Goal: Find specific page/section: Find specific page/section

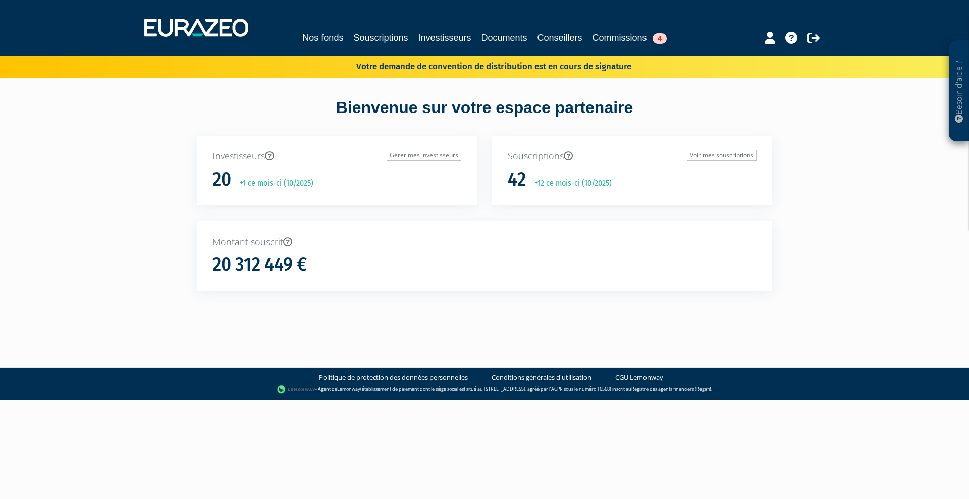
click at [300, 45] on div "Nos fonds Souscriptions Investisseurs Documents Conseillers Commissions 4" at bounding box center [485, 27] width 696 height 37
click at [302, 33] on link "Nos fonds" at bounding box center [322, 38] width 41 height 14
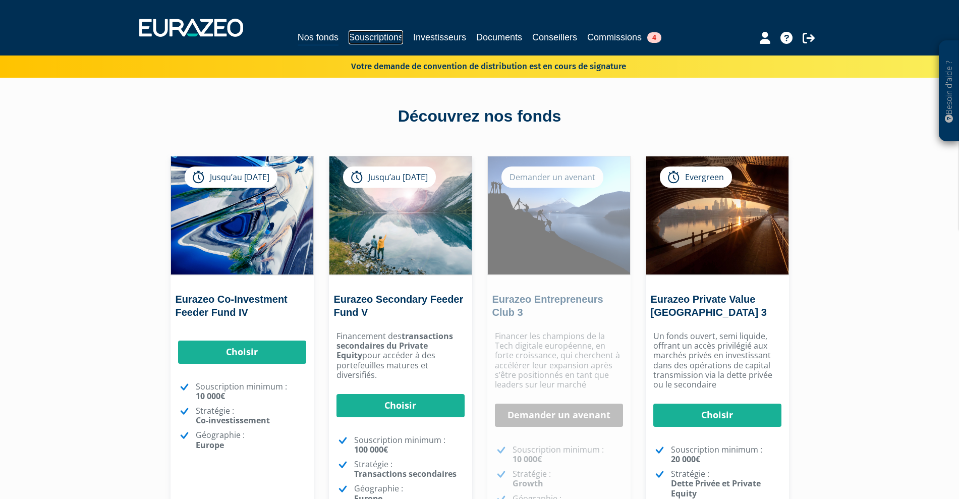
click at [379, 39] on link "Souscriptions" at bounding box center [376, 37] width 54 height 14
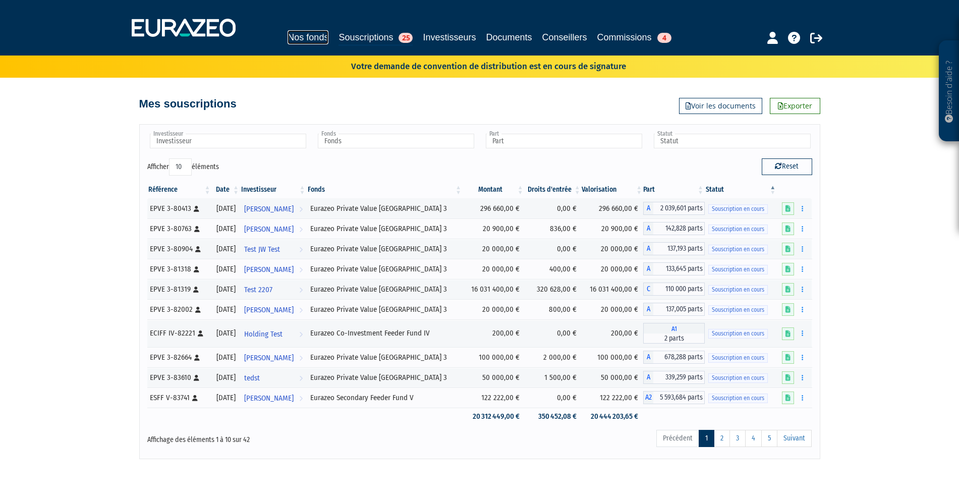
click at [291, 36] on link "Nos fonds" at bounding box center [308, 37] width 41 height 14
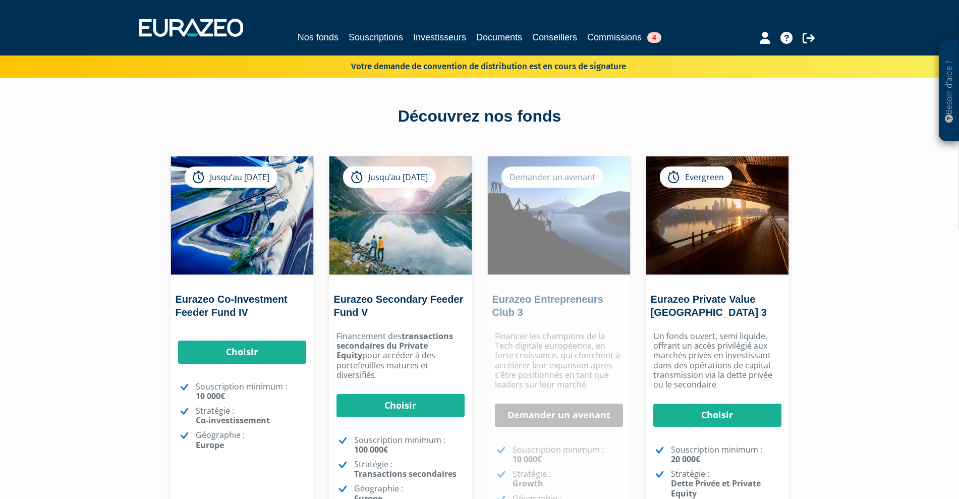
scroll to position [1, 0]
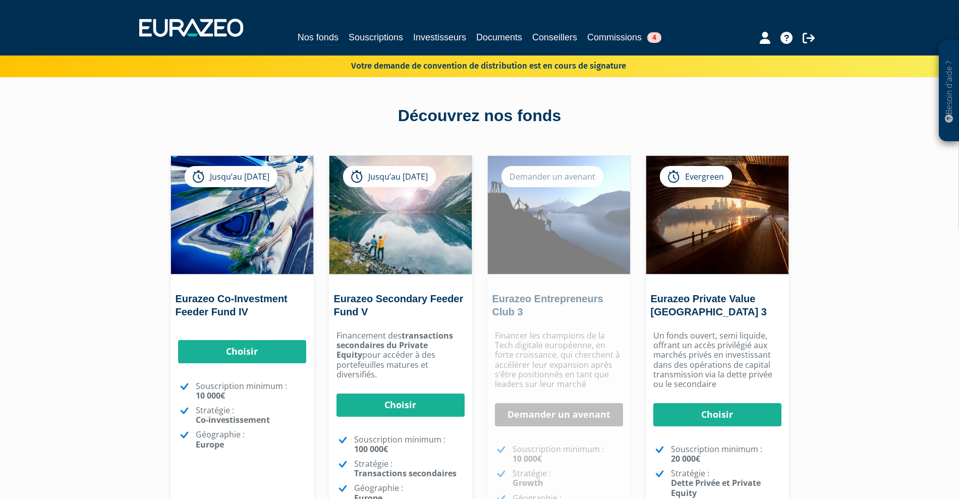
click at [378, 46] on nav "Nos fonds Souscriptions Investisseurs Documents Conseillers Commissions 4" at bounding box center [479, 27] width 959 height 55
click at [374, 40] on link "Souscriptions" at bounding box center [376, 37] width 54 height 14
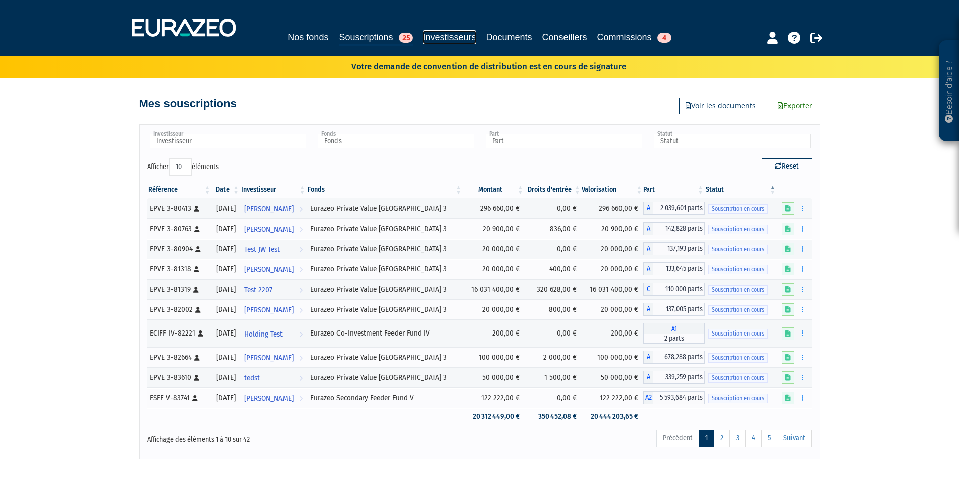
click at [457, 34] on link "Investisseurs" at bounding box center [449, 37] width 53 height 14
click at [460, 33] on link "Investisseurs" at bounding box center [449, 37] width 53 height 14
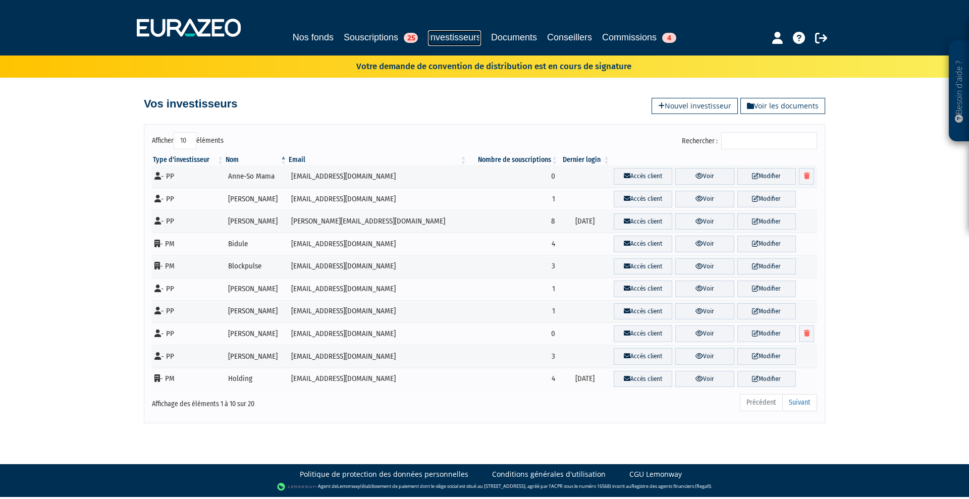
click at [455, 34] on link "Investisseurs" at bounding box center [454, 38] width 53 height 16
click at [649, 244] on link "Accès client" at bounding box center [642, 244] width 59 height 17
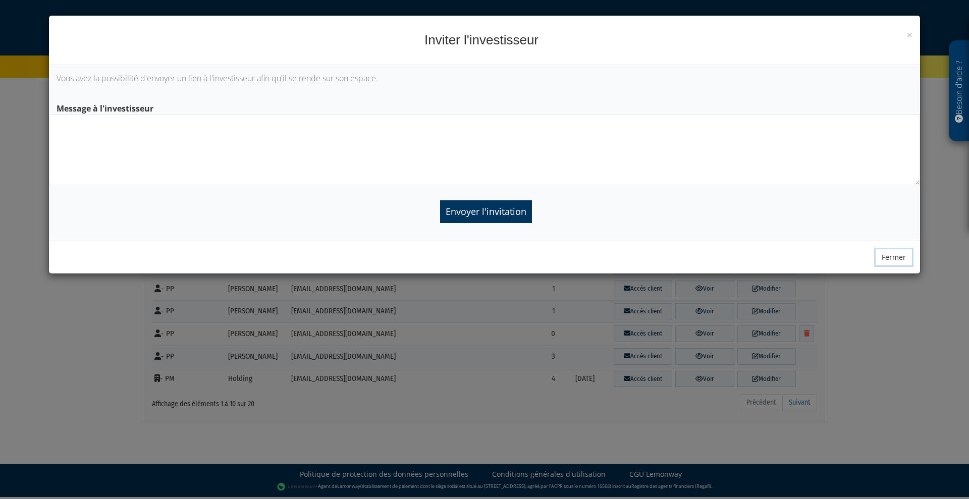
click at [886, 258] on button "Fermer" at bounding box center [893, 257] width 37 height 17
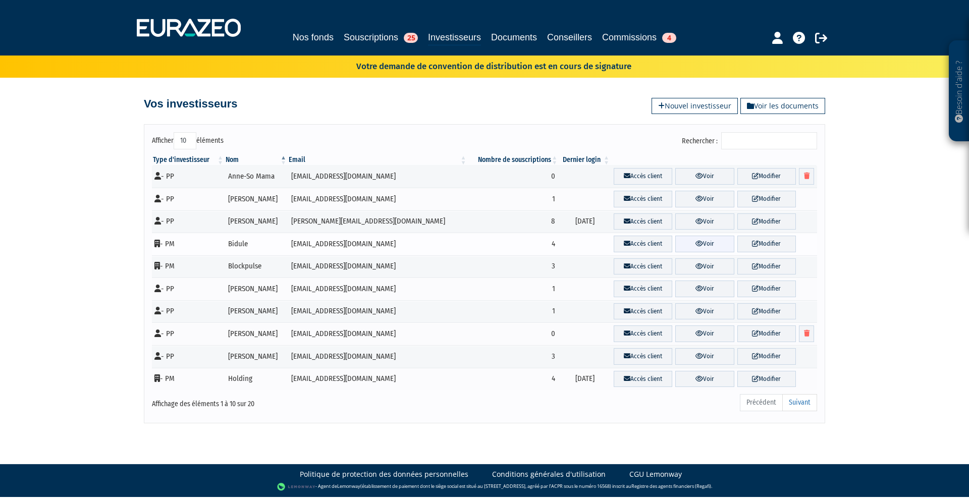
click at [708, 242] on link "Voir" at bounding box center [704, 244] width 59 height 17
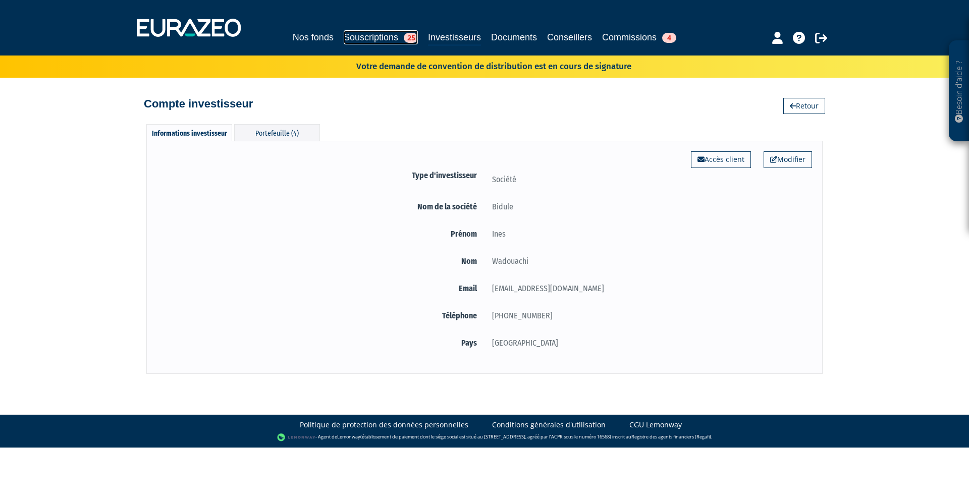
click at [366, 30] on link "Souscriptions 25" at bounding box center [381, 37] width 74 height 14
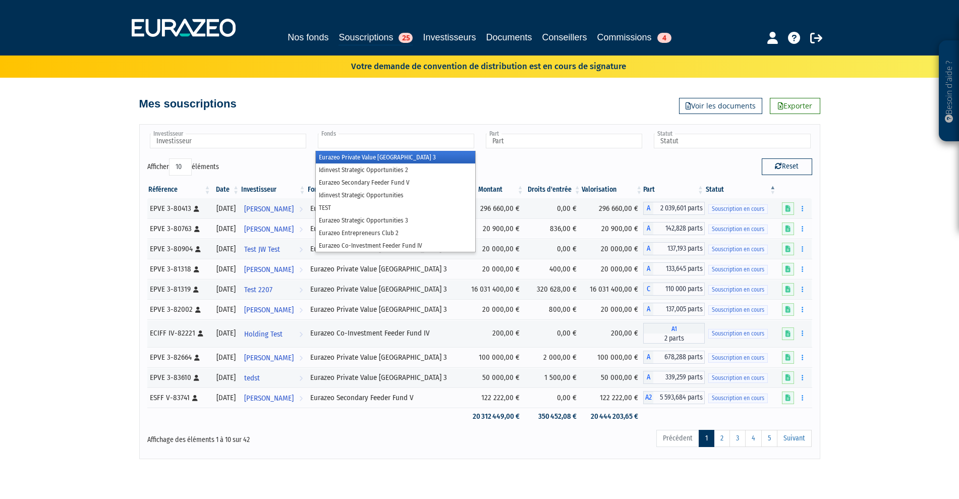
click at [355, 142] on input "text" at bounding box center [396, 141] width 156 height 15
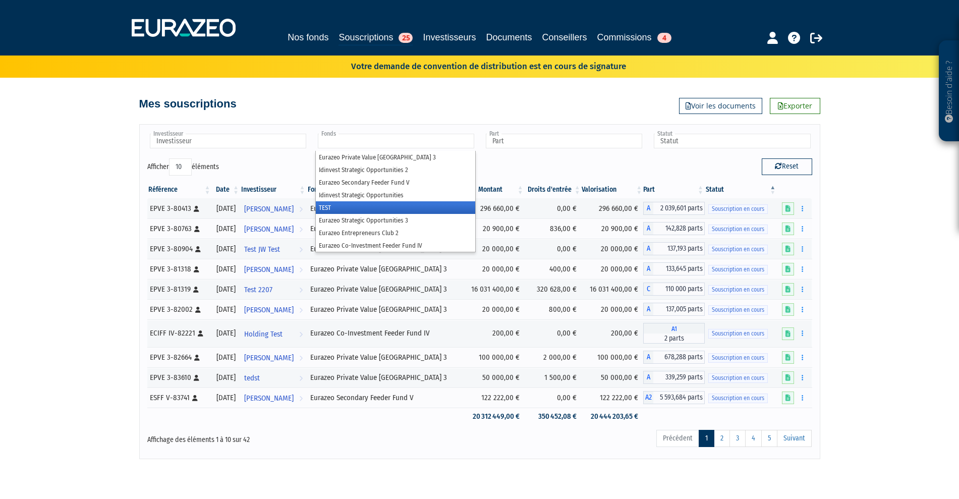
click at [344, 203] on li "TEST" at bounding box center [395, 207] width 159 height 13
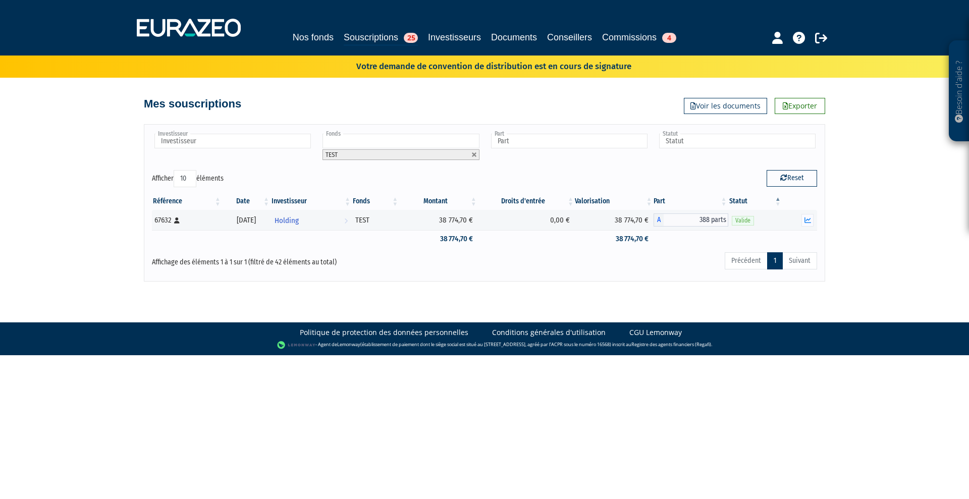
click at [442, 152] on li "TEST" at bounding box center [400, 154] width 156 height 11
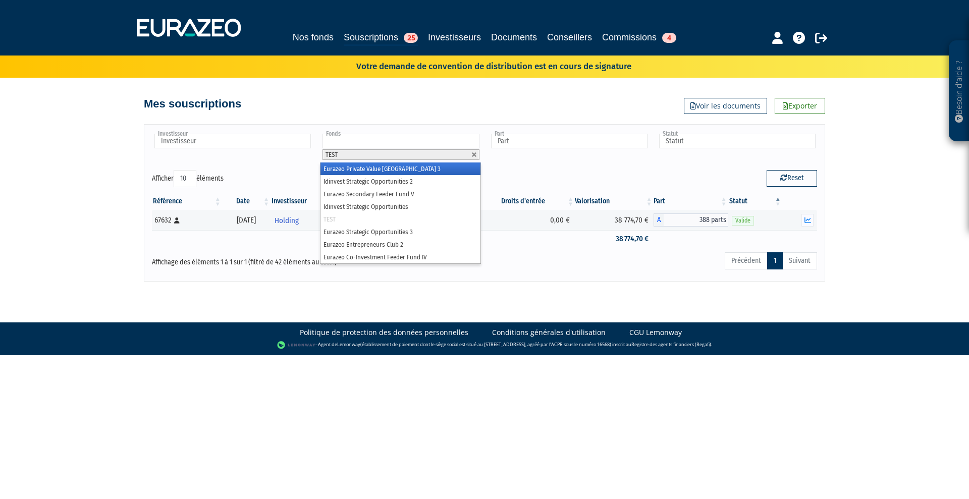
click at [440, 134] on input "text" at bounding box center [400, 141] width 156 height 15
click at [477, 154] on link at bounding box center [474, 155] width 6 height 6
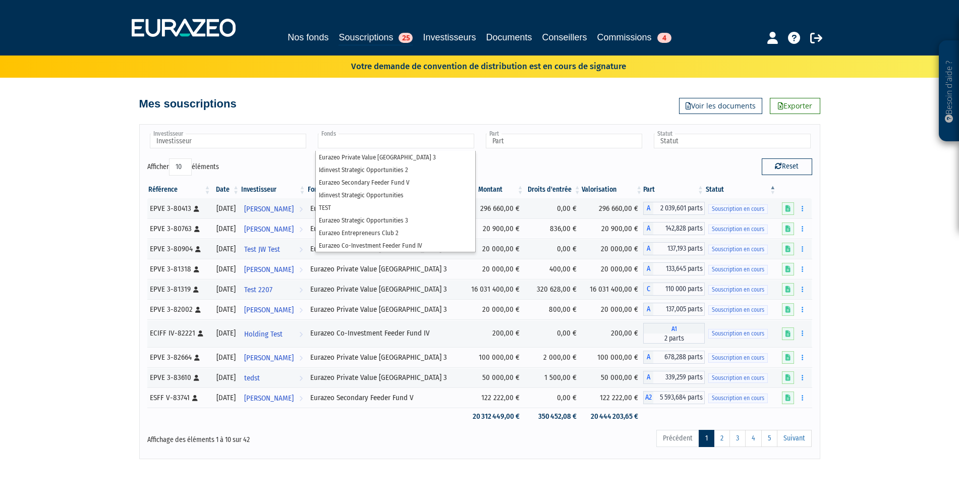
click at [420, 137] on input "text" at bounding box center [396, 141] width 156 height 15
type input "Fonds"
click at [1, 346] on div "Besoin d'aide ? × J'ai besoin d'aide Si vous avez une question à propos du fonc…" at bounding box center [479, 229] width 959 height 459
click at [385, 138] on input "text" at bounding box center [396, 141] width 156 height 15
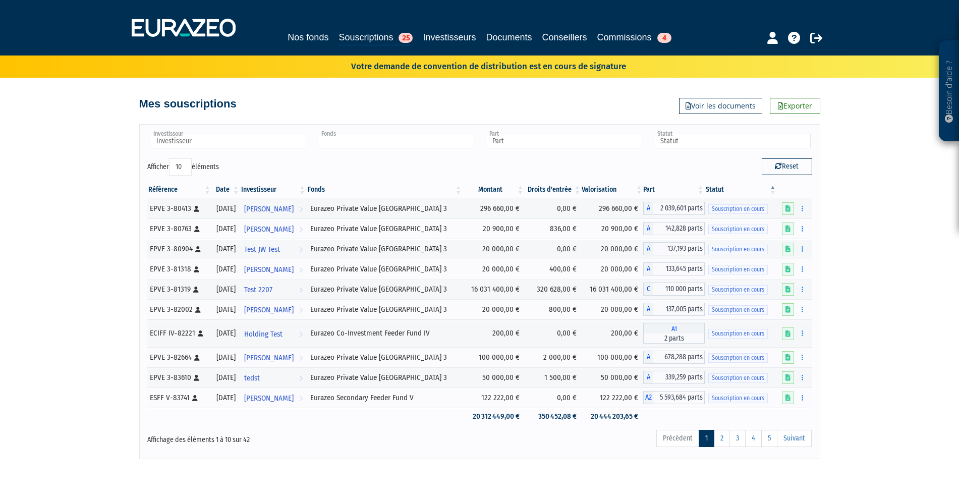
type input "Fonds"
click at [525, 171] on div "Reset" at bounding box center [650, 168] width 340 height 20
click at [288, 43] on link "Nos fonds" at bounding box center [308, 37] width 41 height 14
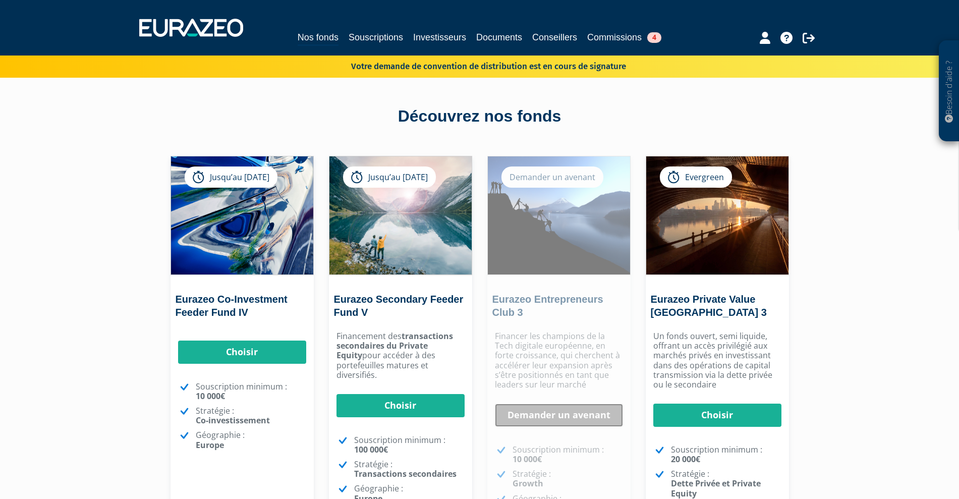
click at [548, 419] on link "Demander un avenant" at bounding box center [559, 415] width 128 height 23
